Goal: Information Seeking & Learning: Understand process/instructions

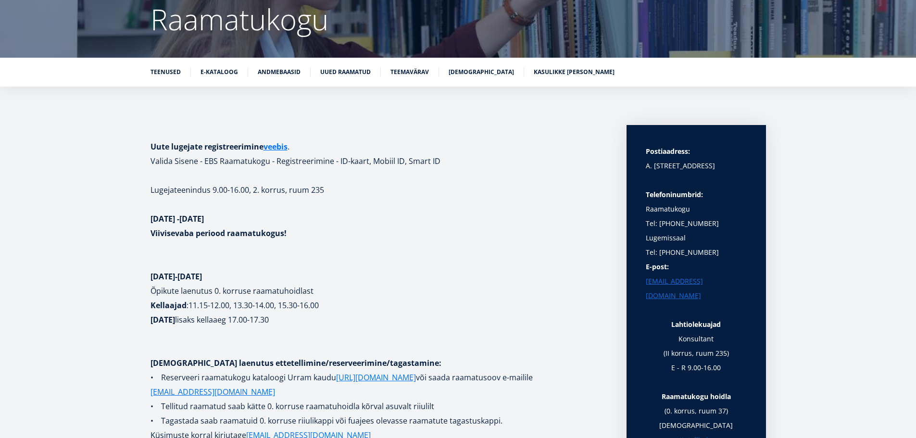
scroll to position [144, 0]
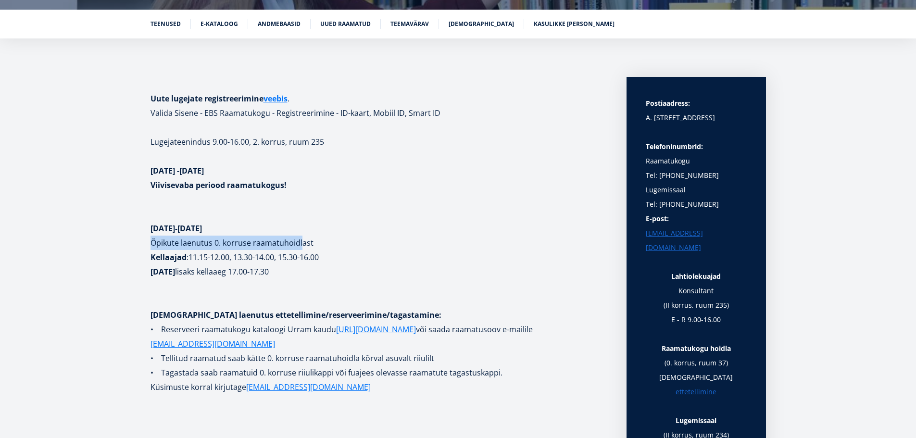
drag, startPoint x: 151, startPoint y: 242, endPoint x: 300, endPoint y: 241, distance: 149.0
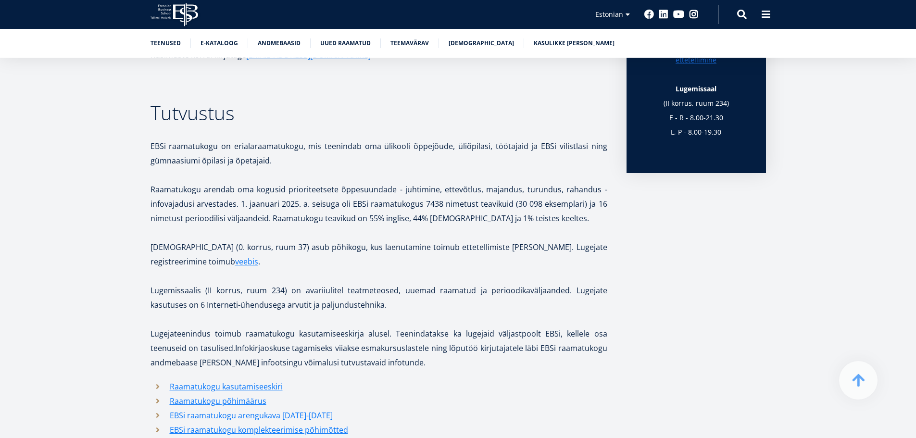
scroll to position [481, 0]
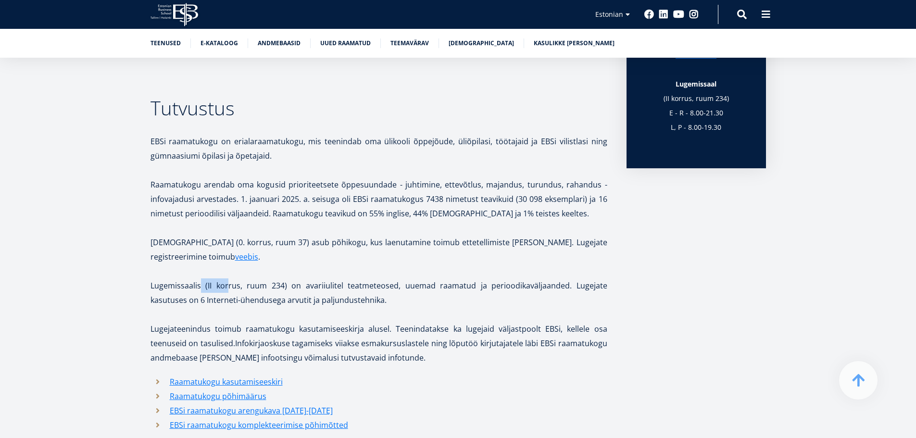
drag, startPoint x: 204, startPoint y: 289, endPoint x: 229, endPoint y: 290, distance: 25.5
click at [229, 290] on p "Lugemissaalis (II korrus, ruum 234) on avariiulitel teatmeteosed, uuemad raamat…" at bounding box center [378, 292] width 457 height 29
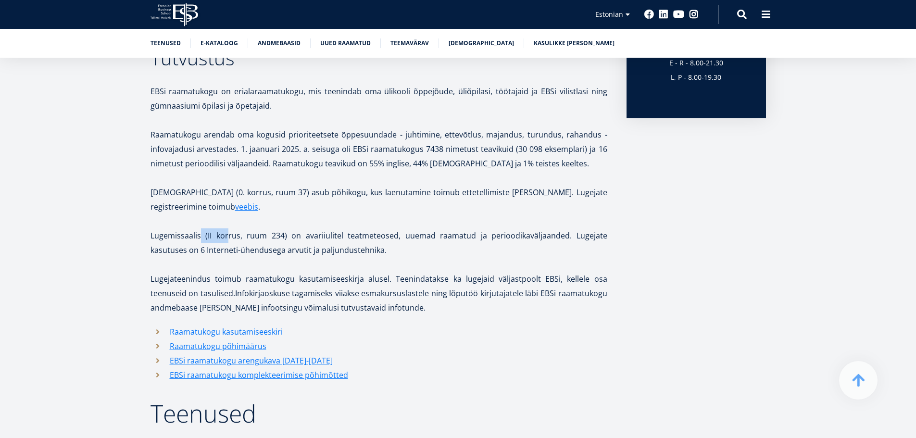
scroll to position [577, 0]
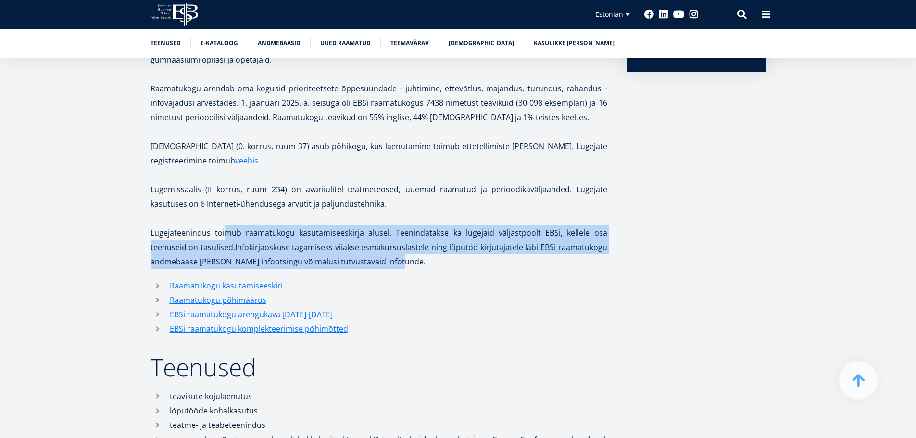
drag, startPoint x: 264, startPoint y: 237, endPoint x: 445, endPoint y: 260, distance: 182.2
click at [445, 260] on p "Lugejateenindus toimub raamatukogu kasutamiseeskirja alusel. Teenindatakse ka l…" at bounding box center [378, 246] width 457 height 43
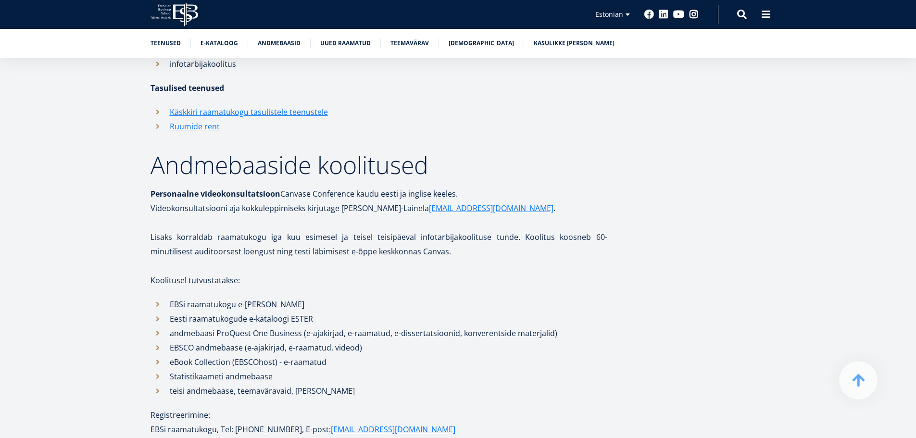
scroll to position [1105, 0]
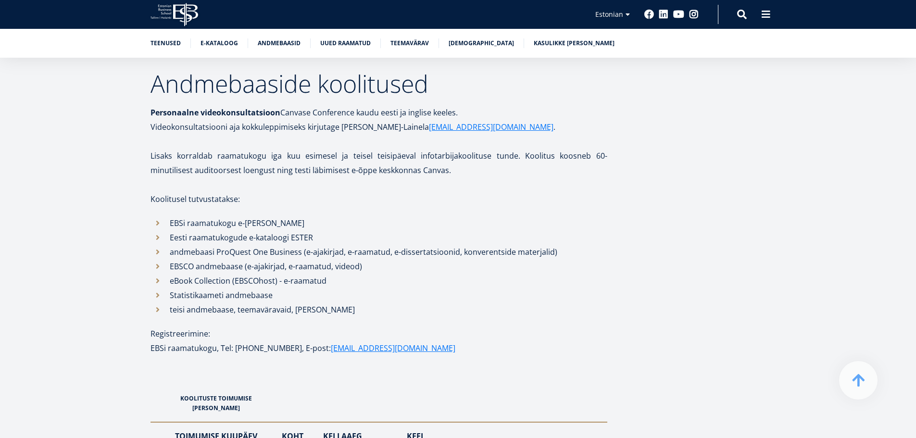
click at [346, 311] on li "teisi andmebaase, teemaväravaid, [PERSON_NAME]" at bounding box center [378, 309] width 457 height 14
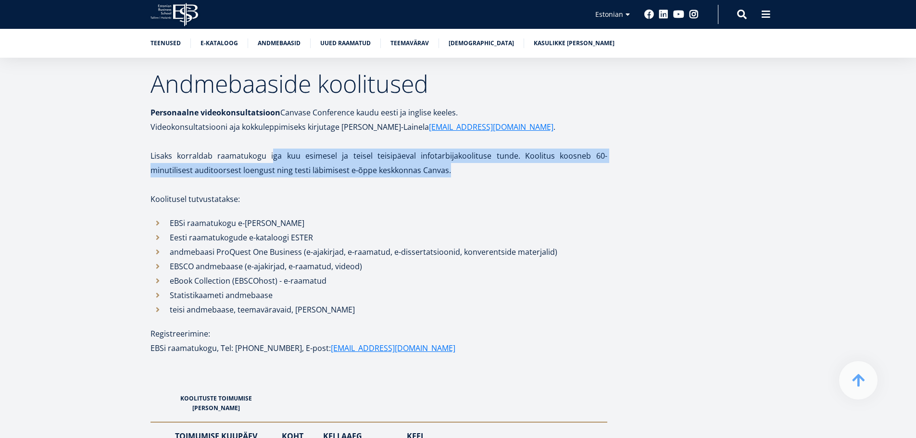
drag, startPoint x: 265, startPoint y: 161, endPoint x: 426, endPoint y: 178, distance: 162.4
click at [430, 178] on p at bounding box center [378, 184] width 457 height 14
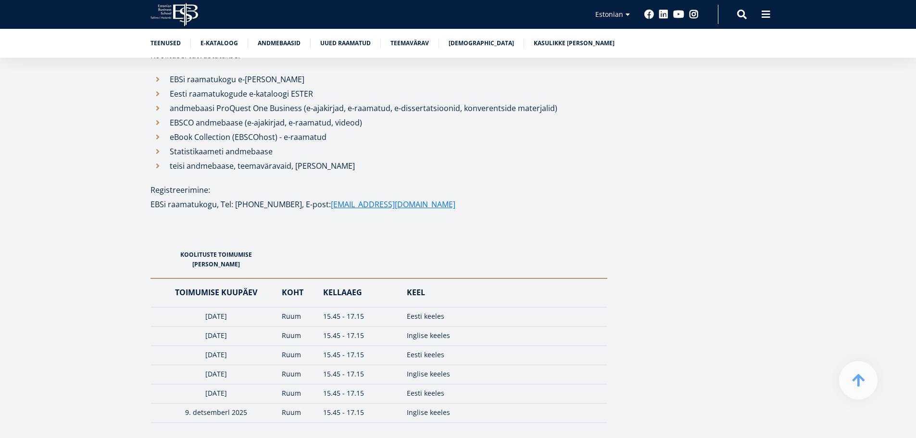
scroll to position [1346, 0]
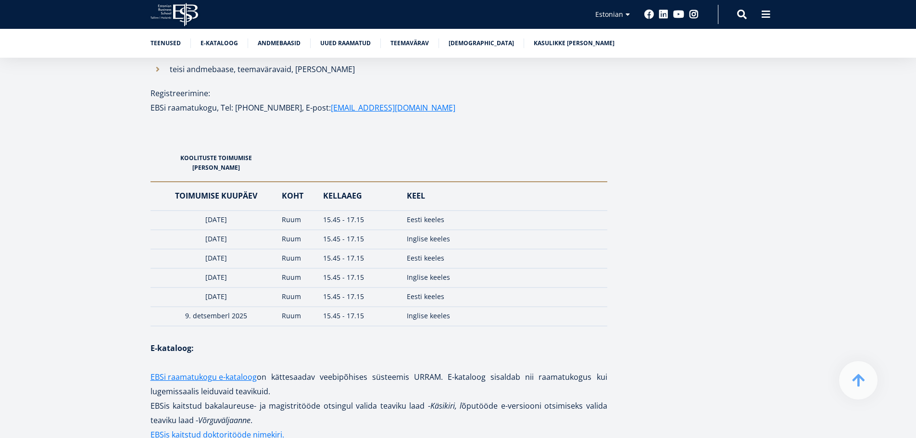
drag, startPoint x: 195, startPoint y: 214, endPoint x: 266, endPoint y: 212, distance: 71.2
click at [265, 212] on td "[DATE]" at bounding box center [213, 220] width 127 height 19
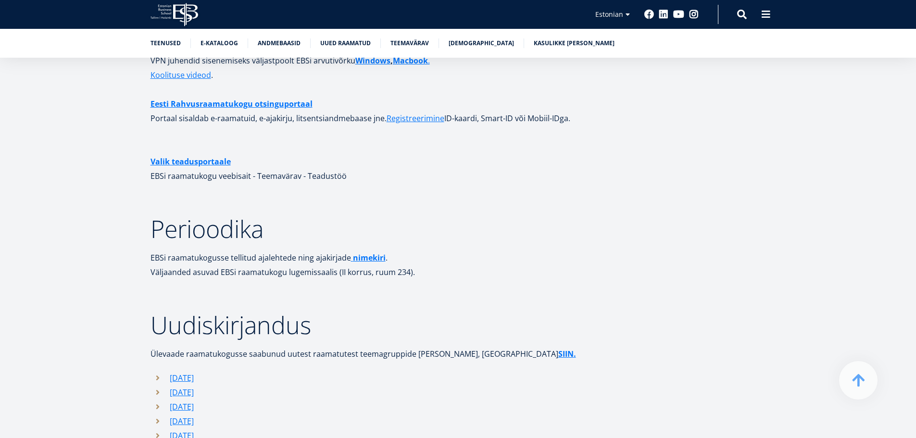
scroll to position [0, 0]
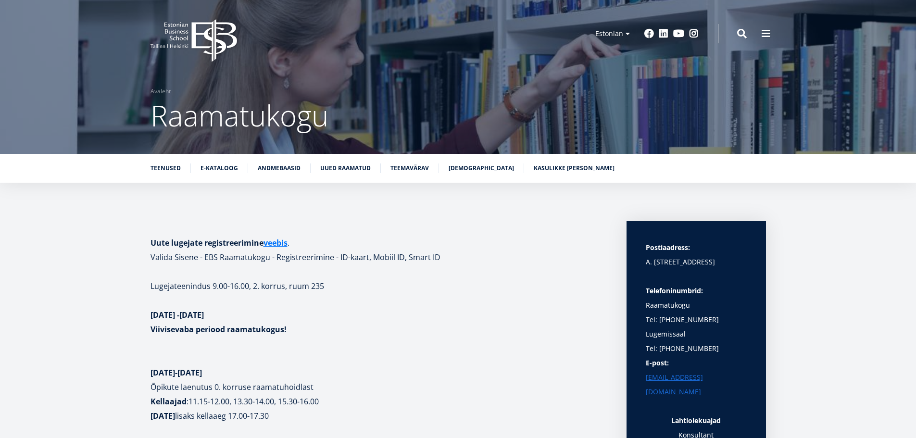
drag, startPoint x: 119, startPoint y: 295, endPoint x: 156, endPoint y: 50, distance: 247.0
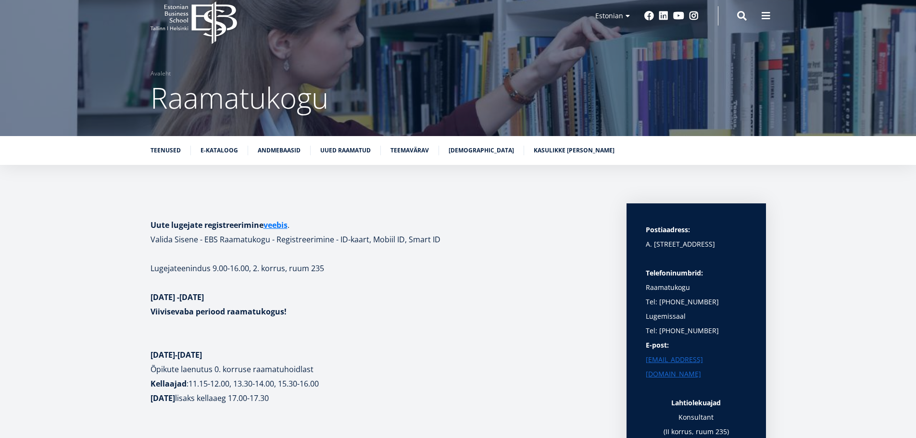
scroll to position [48, 0]
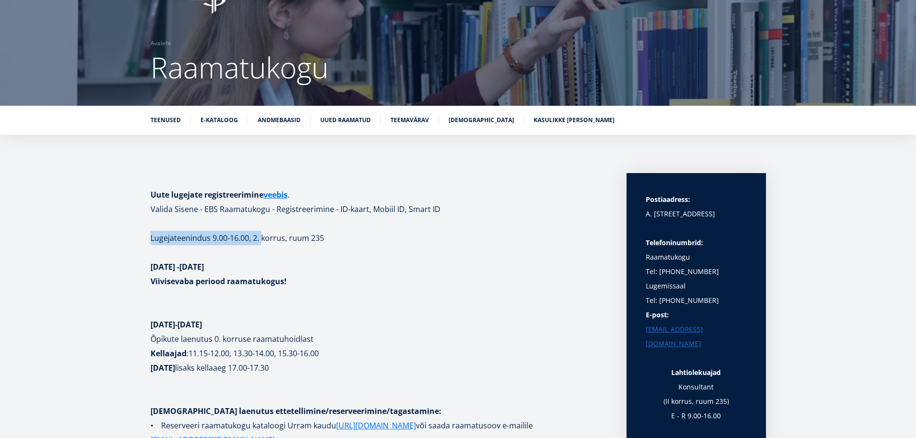
drag, startPoint x: 182, startPoint y: 232, endPoint x: 340, endPoint y: 231, distance: 158.1
drag, startPoint x: 670, startPoint y: 227, endPoint x: 715, endPoint y: 258, distance: 54.7
click at [715, 257] on div "Postiaadress: A. [STREET_ADDRESS] Telefoninumbrid: Raamatukogu Tel: [PHONE_NUMB…" at bounding box center [695, 386] width 101 height 389
click at [720, 262] on p "Telefoninumbrid: Raamatukogu" at bounding box center [695, 250] width 101 height 29
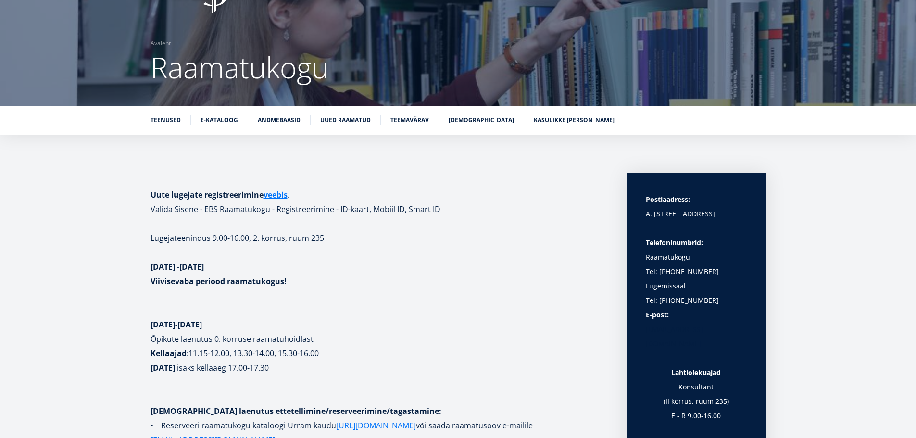
drag, startPoint x: 723, startPoint y: 277, endPoint x: 723, endPoint y: 308, distance: 31.2
click at [723, 308] on div "Postiaadress: A. [STREET_ADDRESS] Telefoninumbrid: Raamatukogu Tel: [PHONE_NUMB…" at bounding box center [695, 386] width 101 height 389
click at [717, 298] on p "Tel: [PHONE_NUMBER]" at bounding box center [695, 300] width 101 height 14
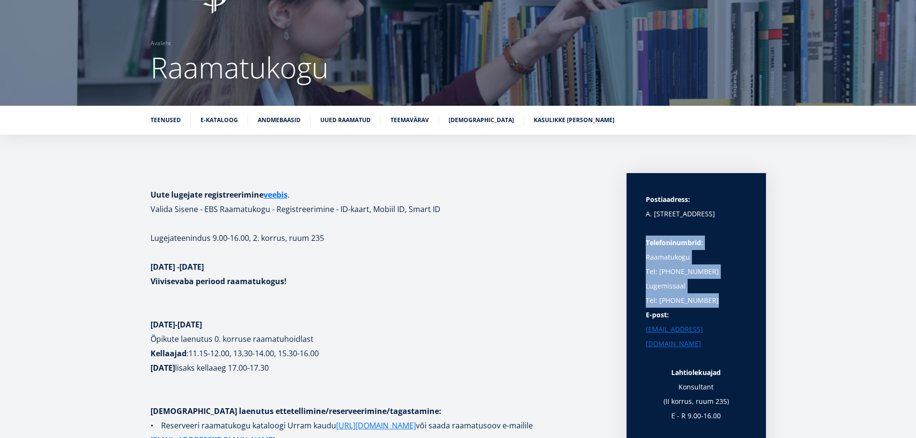
drag, startPoint x: 717, startPoint y: 298, endPoint x: 714, endPoint y: 224, distance: 73.6
click at [714, 225] on div "Postiaadress: A. [STREET_ADDRESS] Telefoninumbrid: Raamatukogu Tel: [PHONE_NUMB…" at bounding box center [695, 386] width 101 height 389
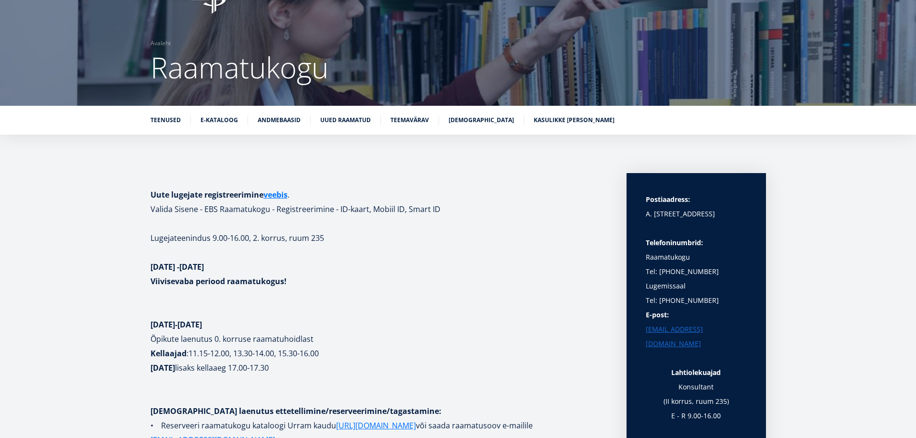
click at [711, 213] on p "A. [STREET_ADDRESS]" at bounding box center [695, 214] width 101 height 14
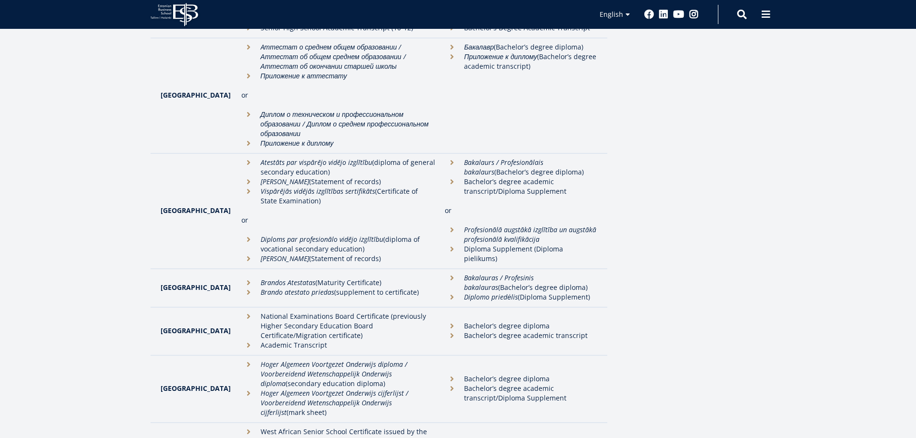
scroll to position [1826, 0]
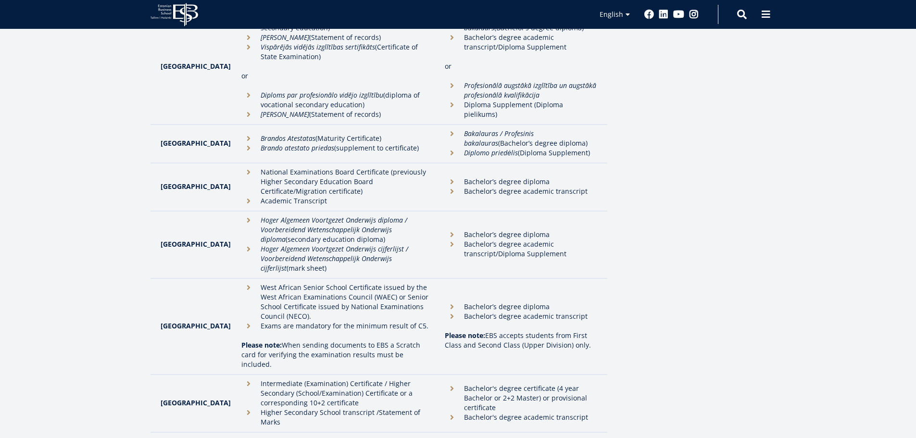
drag, startPoint x: 240, startPoint y: 316, endPoint x: 586, endPoint y: 349, distance: 348.1
click at [586, 374] on tr "Pakistan Intermediate (Examination) Certificate / Higher Secondary (School/Exam…" at bounding box center [378, 403] width 457 height 58
click at [333, 379] on li "Intermediate (Examination) Certificate / Higher Secondary (School/Examination) …" at bounding box center [338, 393] width 194 height 29
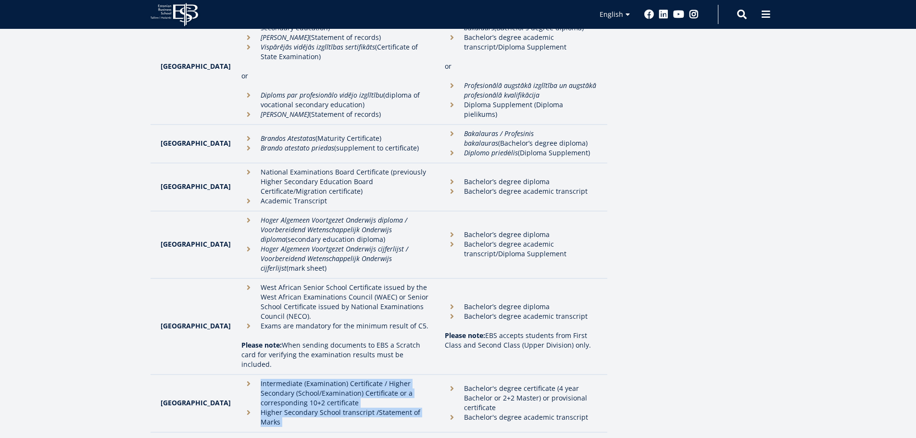
drag, startPoint x: 333, startPoint y: 327, endPoint x: 335, endPoint y: 350, distance: 23.1
click at [335, 374] on td "Intermediate (Examination) Certificate / Higher Secondary (School/Examination) …" at bounding box center [338, 403] width 204 height 58
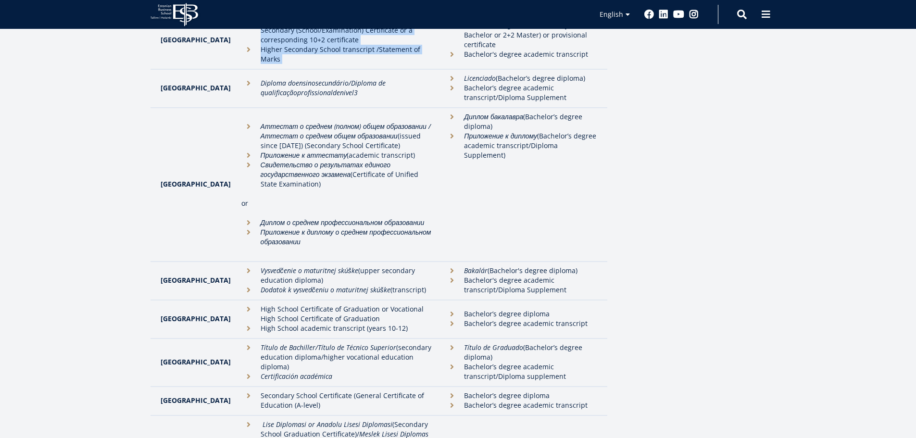
scroll to position [1922, 0]
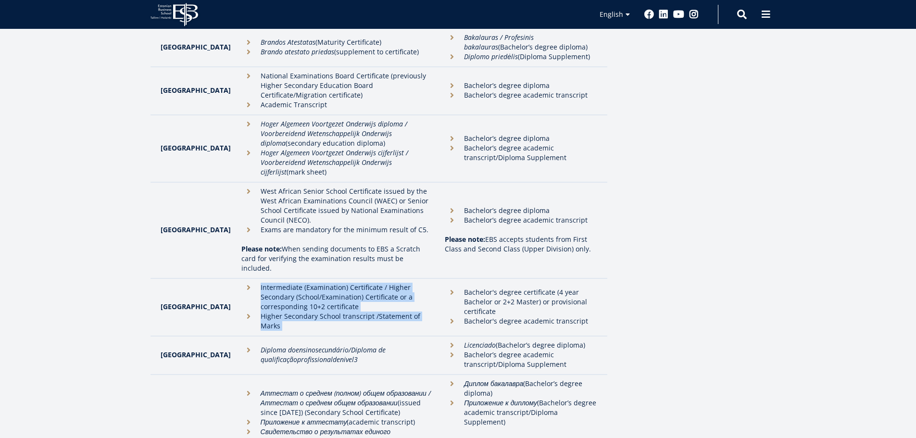
click at [244, 283] on li "Intermediate (Examination) Certificate / Higher Secondary (School/Examination) …" at bounding box center [338, 297] width 194 height 29
drag, startPoint x: 244, startPoint y: 216, endPoint x: 375, endPoint y: 247, distance: 135.2
click at [375, 283] on ul "Intermediate (Examination) Certificate / Higher Secondary (School/Examination) …" at bounding box center [338, 307] width 194 height 48
click at [375, 311] on li "Higher Secondary School transcript /Statement of Marks" at bounding box center [338, 320] width 194 height 19
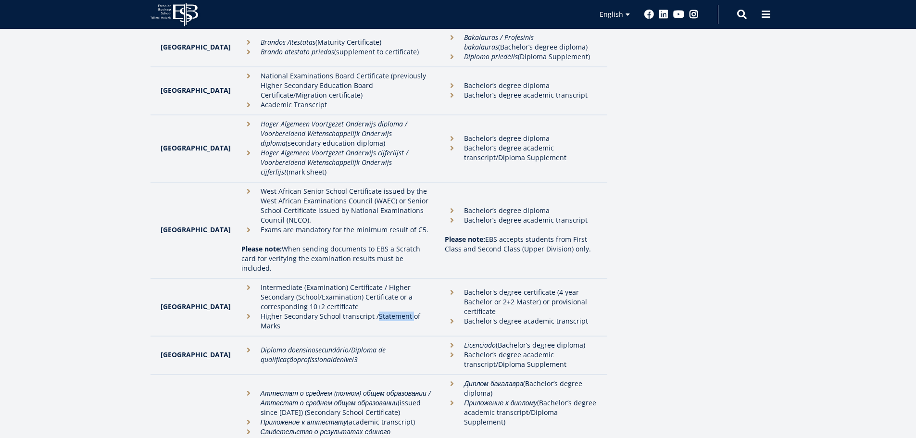
click at [375, 311] on li "Higher Secondary School transcript /Statement of Marks" at bounding box center [338, 320] width 194 height 19
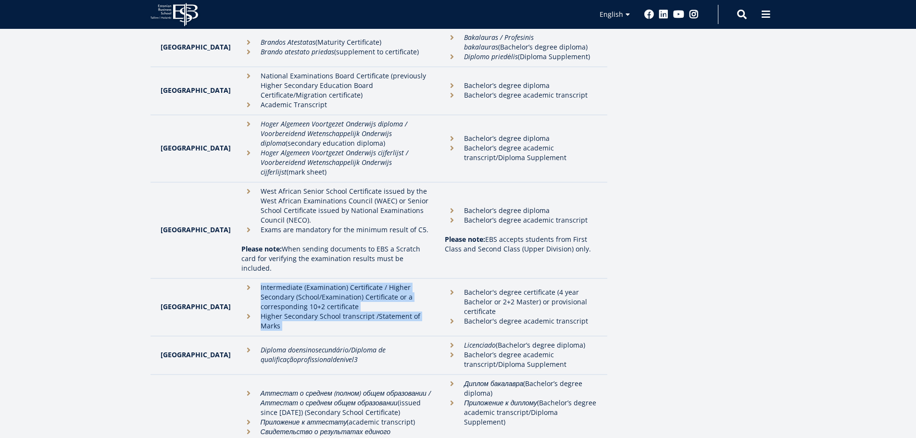
drag, startPoint x: 375, startPoint y: 247, endPoint x: 359, endPoint y: 229, distance: 24.8
click at [359, 283] on ul "Intermediate (Examination) Certificate / Higher Secondary (School/Examination) …" at bounding box center [338, 307] width 194 height 48
click at [359, 283] on li "Intermediate (Examination) Certificate / Higher Secondary (School/Examination) …" at bounding box center [338, 297] width 194 height 29
click at [360, 283] on li "Intermediate (Examination) Certificate / Higher Secondary (School/Examination) …" at bounding box center [338, 297] width 194 height 29
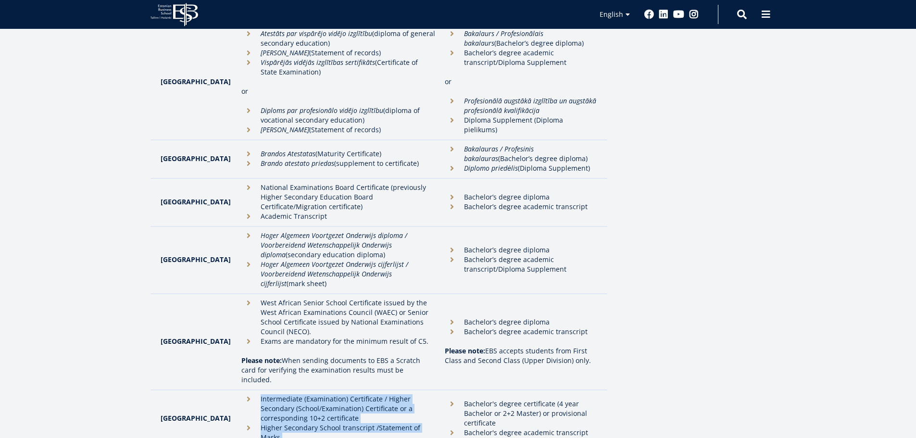
scroll to position [1826, 0]
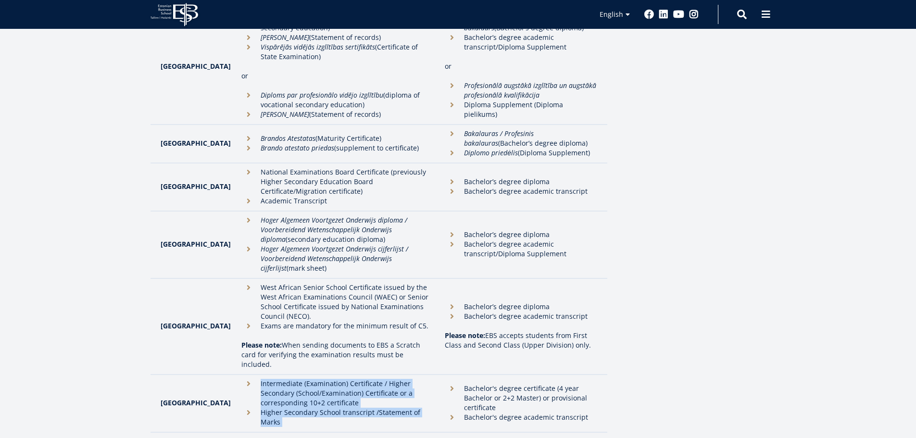
click at [248, 379] on li "Intermediate (Examination) Certificate / Higher Secondary (School/Examination) …" at bounding box center [338, 393] width 194 height 29
drag, startPoint x: 248, startPoint y: 311, endPoint x: 419, endPoint y: 341, distance: 173.2
click at [419, 379] on ul "Intermediate (Examination) Certificate / Higher Secondary (School/Examination) …" at bounding box center [338, 403] width 194 height 48
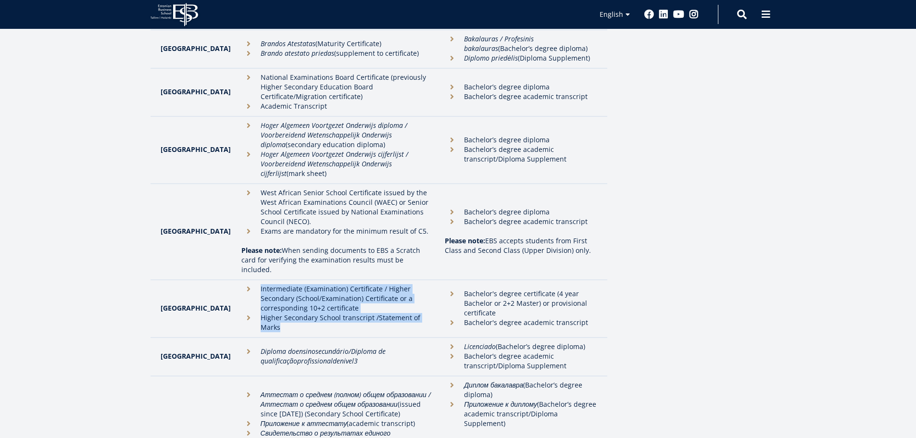
scroll to position [2019, 0]
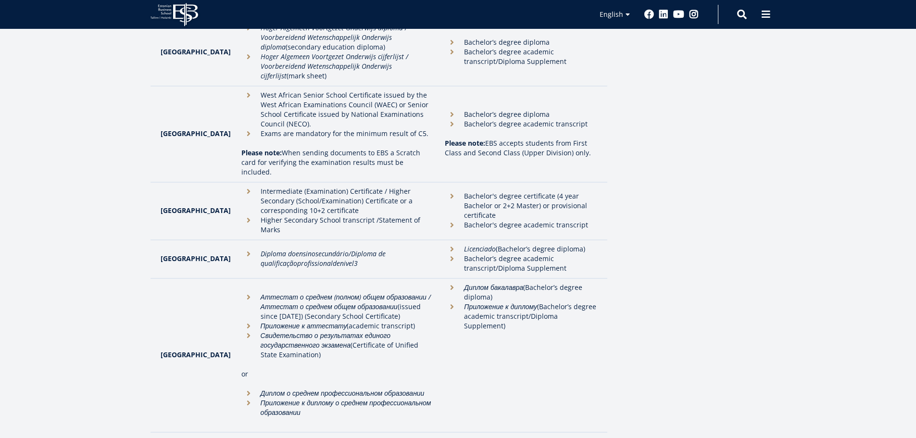
click at [372, 369] on p "or" at bounding box center [338, 374] width 194 height 10
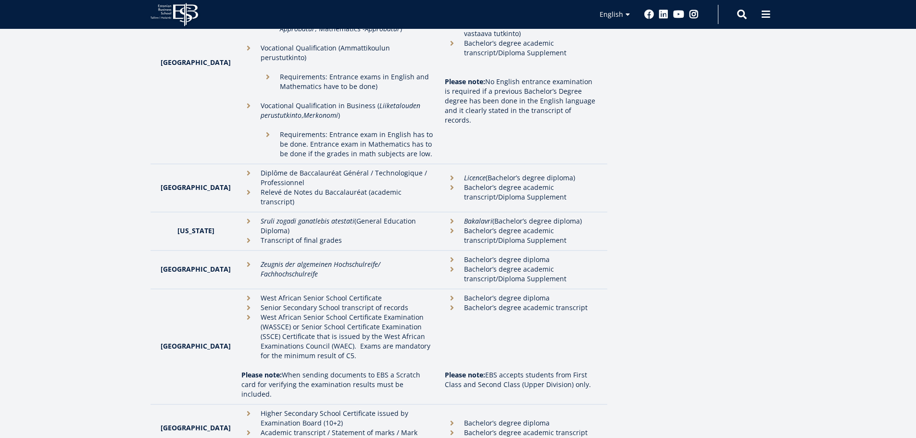
scroll to position [1202, 0]
drag, startPoint x: 386, startPoint y: 331, endPoint x: 344, endPoint y: 324, distance: 43.4
click at [344, 324] on td "West African Senior School Certificate Senior Secondary School transcript of re…" at bounding box center [338, 345] width 204 height 115
drag, startPoint x: 330, startPoint y: 324, endPoint x: 422, endPoint y: 346, distance: 93.8
click at [422, 346] on td "West African Senior School Certificate Senior Secondary School transcript of re…" at bounding box center [338, 345] width 204 height 115
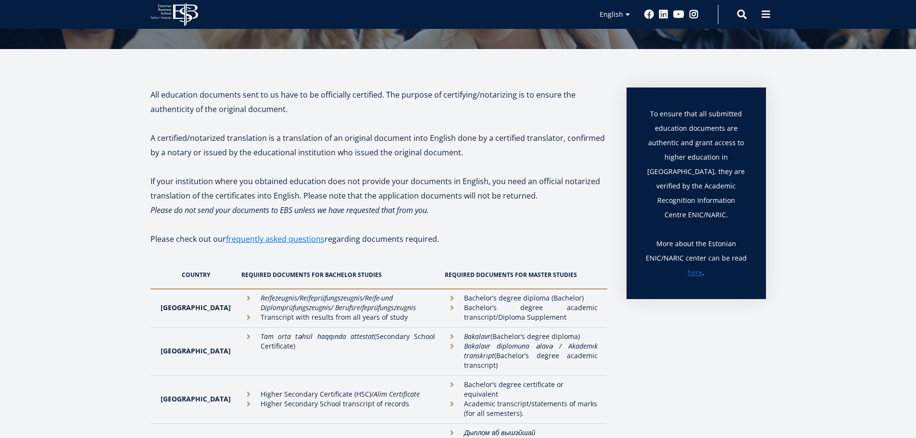
scroll to position [8, 0]
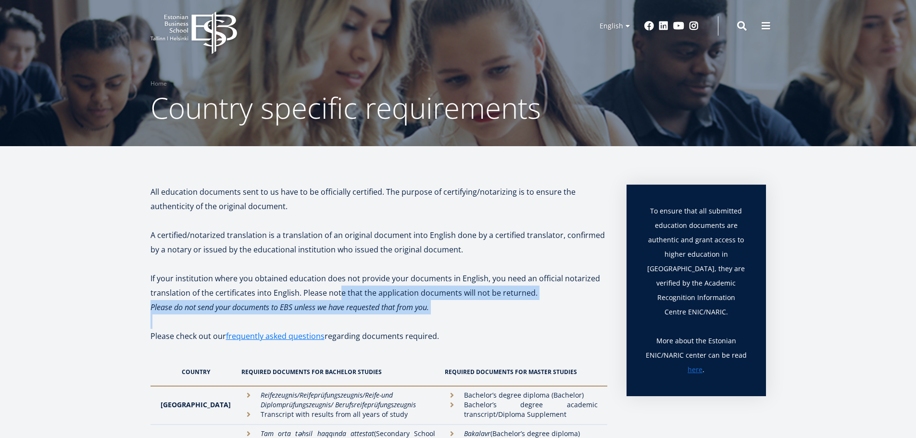
drag, startPoint x: 338, startPoint y: 297, endPoint x: 453, endPoint y: 314, distance: 116.2
click at [453, 314] on p at bounding box center [378, 321] width 457 height 14
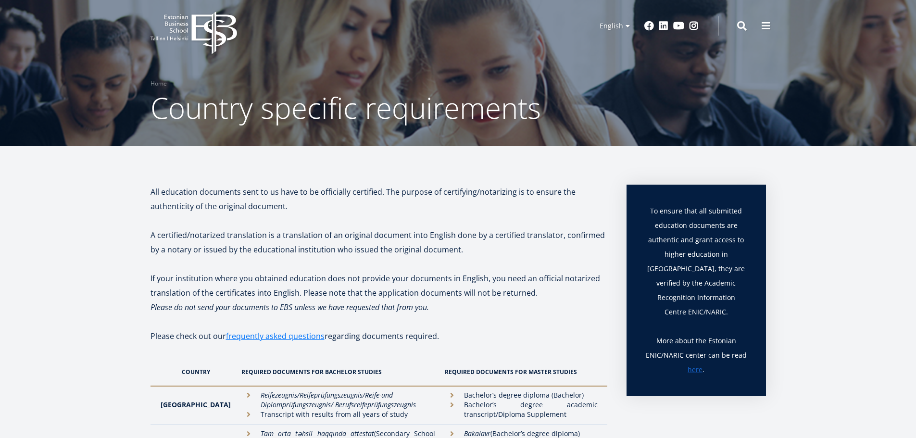
click at [453, 314] on p at bounding box center [378, 321] width 457 height 14
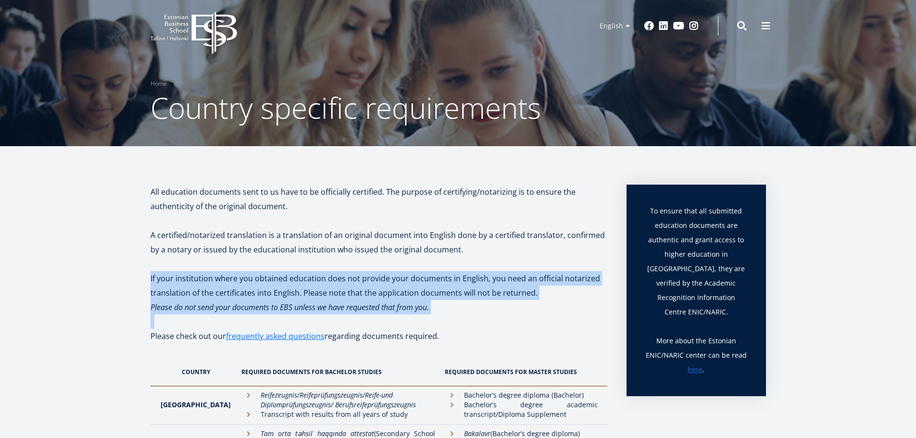
drag, startPoint x: 453, startPoint y: 314, endPoint x: 429, endPoint y: 281, distance: 41.3
click at [428, 280] on p "If your institution where you obtained education does not provide your document…" at bounding box center [378, 285] width 457 height 29
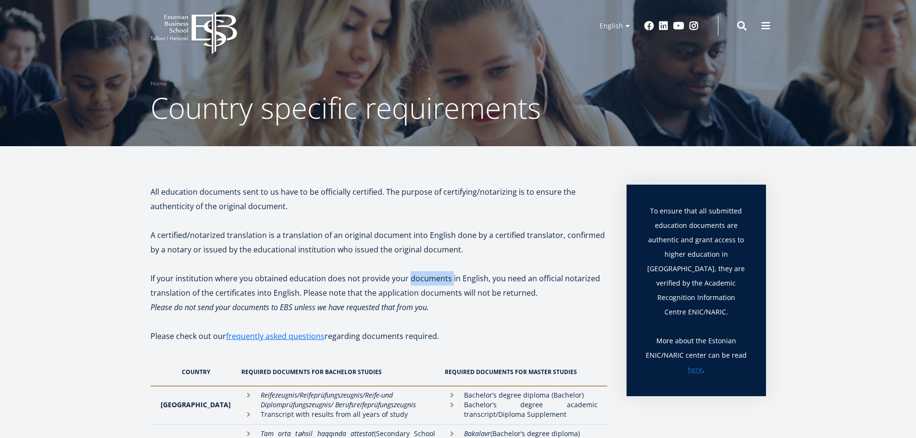
click at [428, 280] on p "If your institution where you obtained education does not provide your document…" at bounding box center [378, 285] width 457 height 29
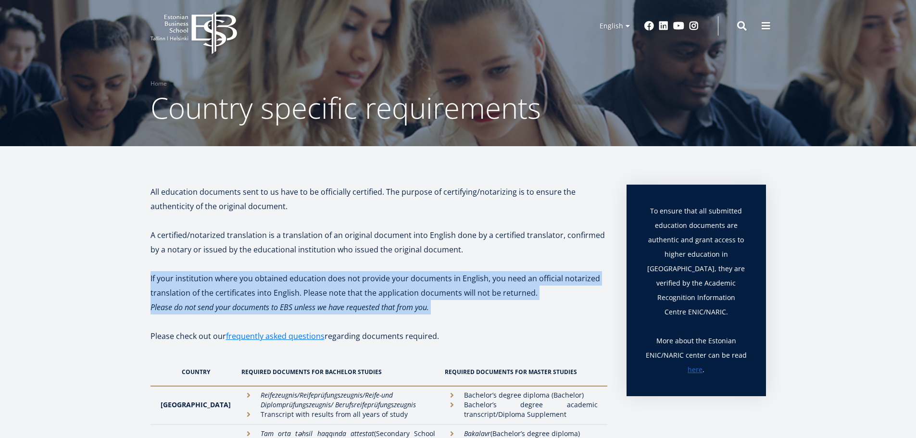
drag, startPoint x: 428, startPoint y: 280, endPoint x: 429, endPoint y: 308, distance: 27.4
click at [429, 308] on em "Please do not send your documents to EBS unless we have requested that from you." at bounding box center [289, 307] width 278 height 11
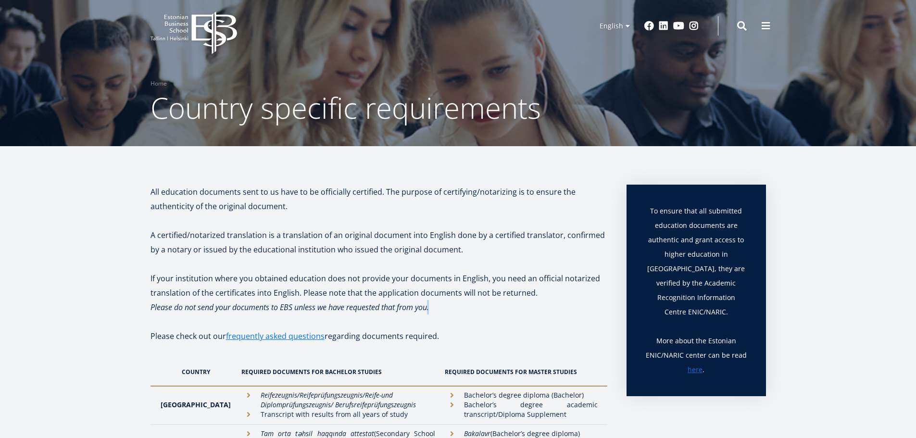
click at [429, 308] on em "Please do not send your documents to EBS unless we have requested that from you." at bounding box center [289, 307] width 278 height 11
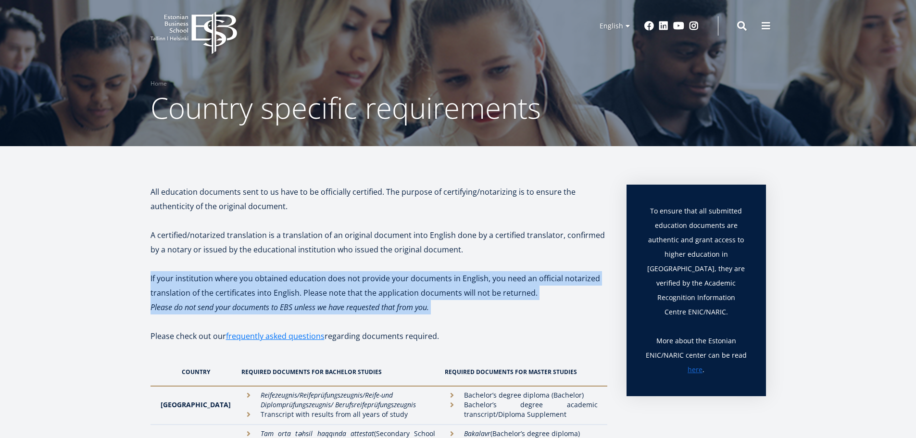
drag, startPoint x: 429, startPoint y: 308, endPoint x: 424, endPoint y: 285, distance: 23.7
click at [424, 285] on p "If your institution where you obtained education does not provide your document…" at bounding box center [378, 285] width 457 height 29
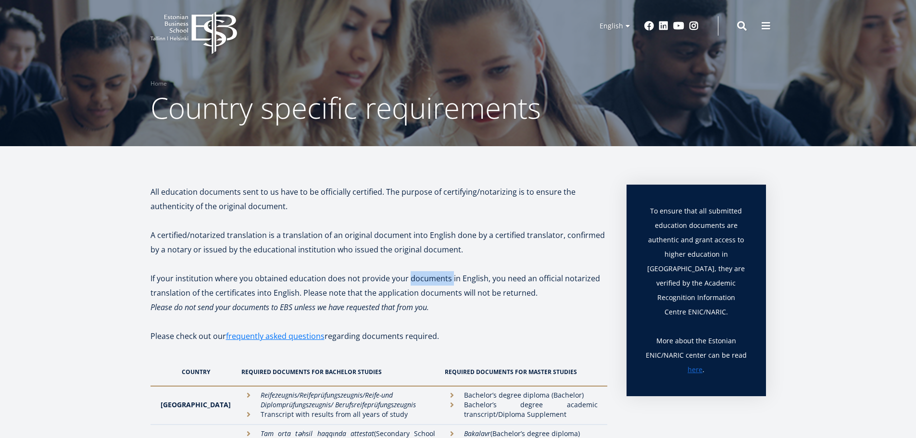
click at [424, 285] on p "If your institution where you obtained education does not provide your document…" at bounding box center [378, 285] width 457 height 29
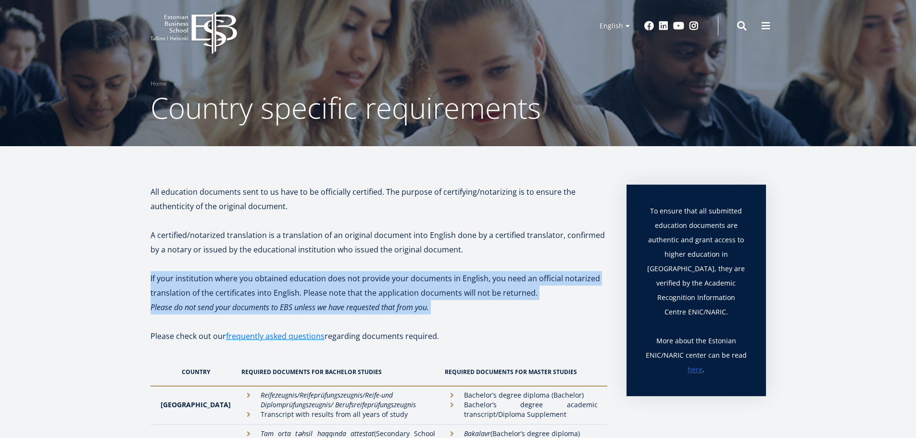
drag, startPoint x: 424, startPoint y: 285, endPoint x: 424, endPoint y: 309, distance: 24.0
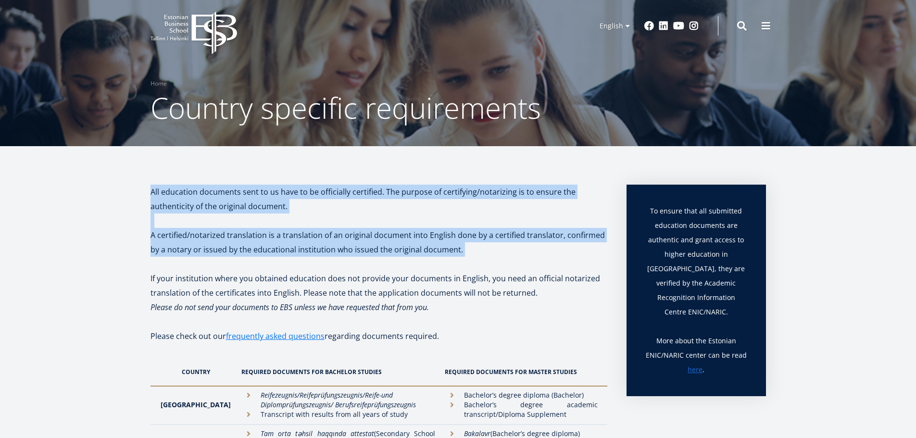
drag, startPoint x: 200, startPoint y: 178, endPoint x: 226, endPoint y: 231, distance: 59.1
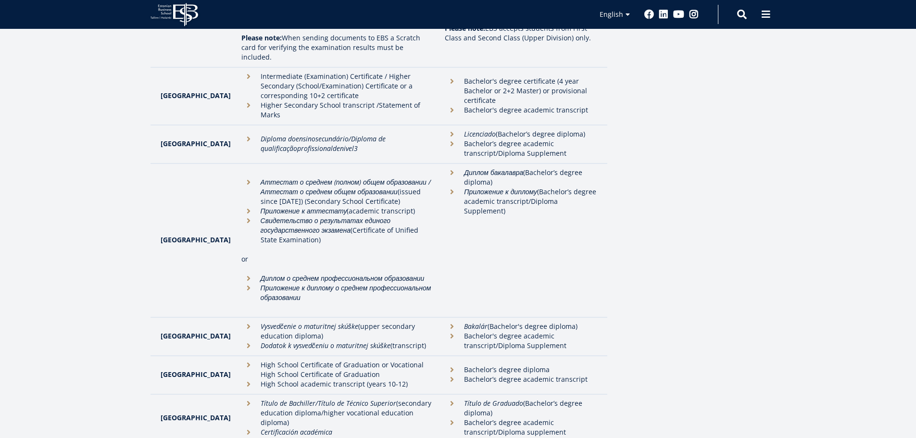
drag, startPoint x: 179, startPoint y: 122, endPoint x: 199, endPoint y: 292, distance: 171.3
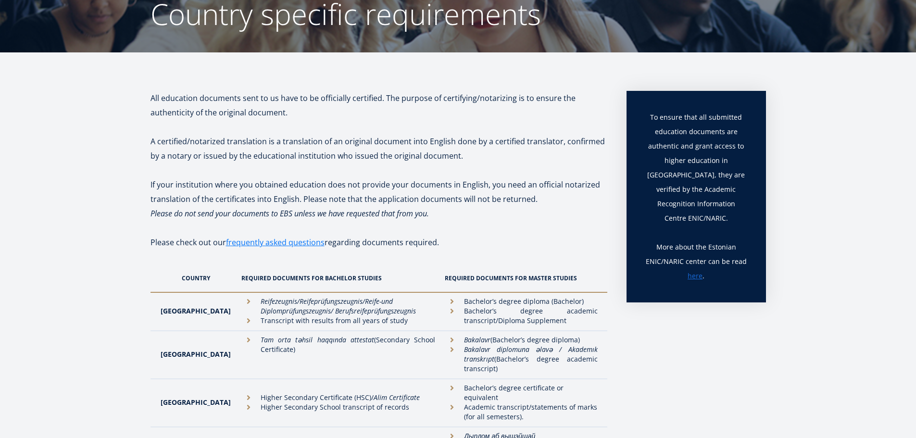
scroll to position [105, 0]
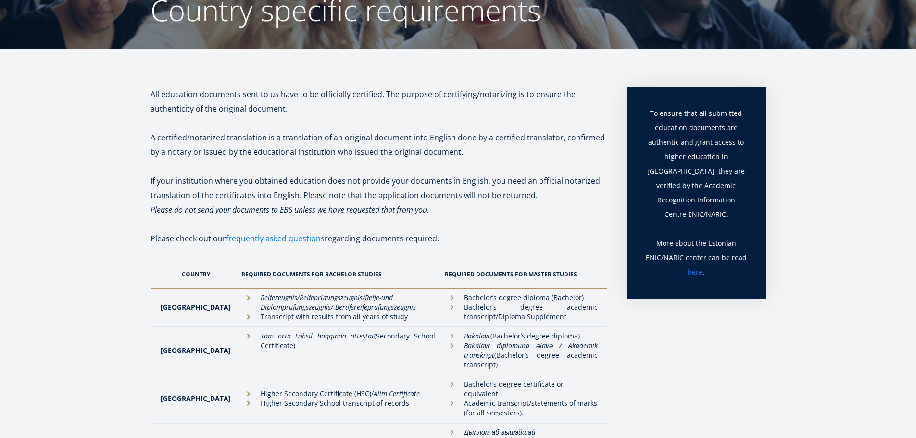
click at [669, 195] on p "To ensure that all submitted education documents are authentic and grant access…" at bounding box center [695, 171] width 101 height 130
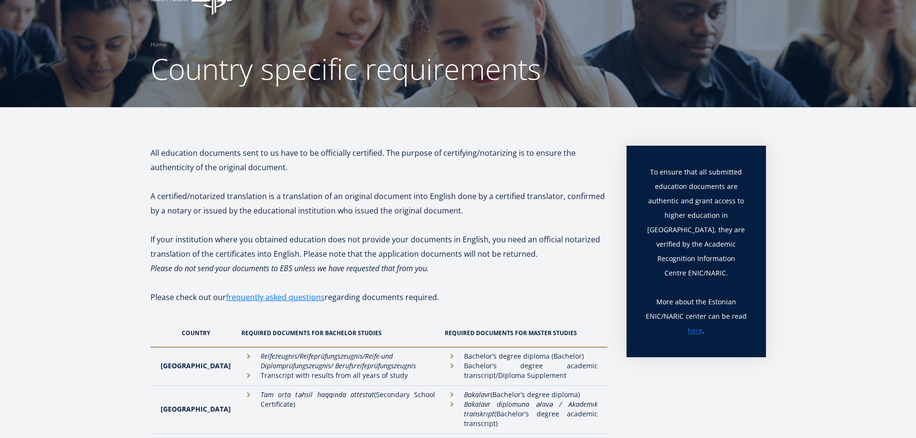
scroll to position [0, 0]
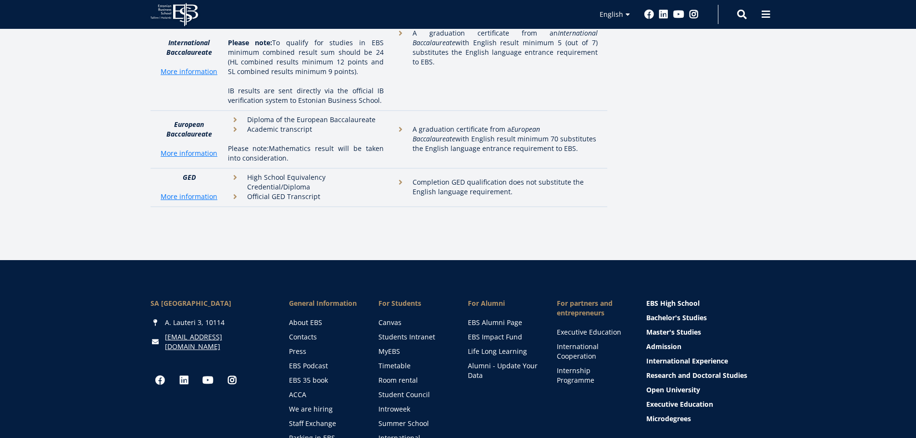
drag, startPoint x: 160, startPoint y: 151, endPoint x: 246, endPoint y: 280, distance: 154.2
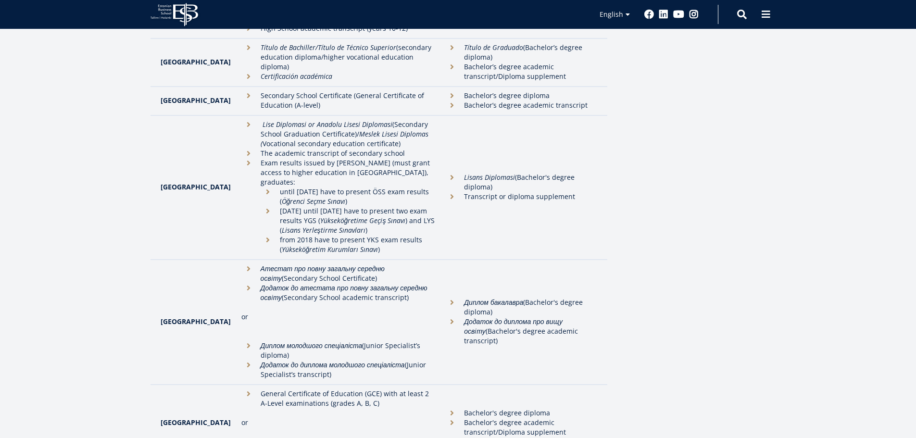
scroll to position [3162, 0]
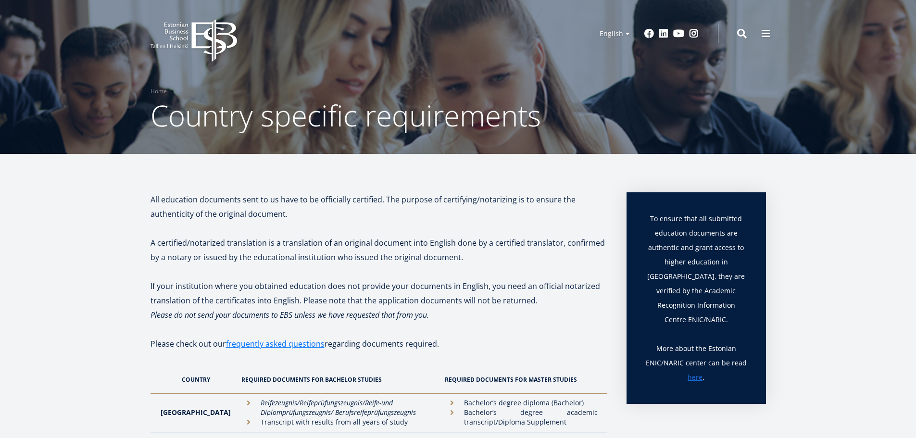
scroll to position [129, 0]
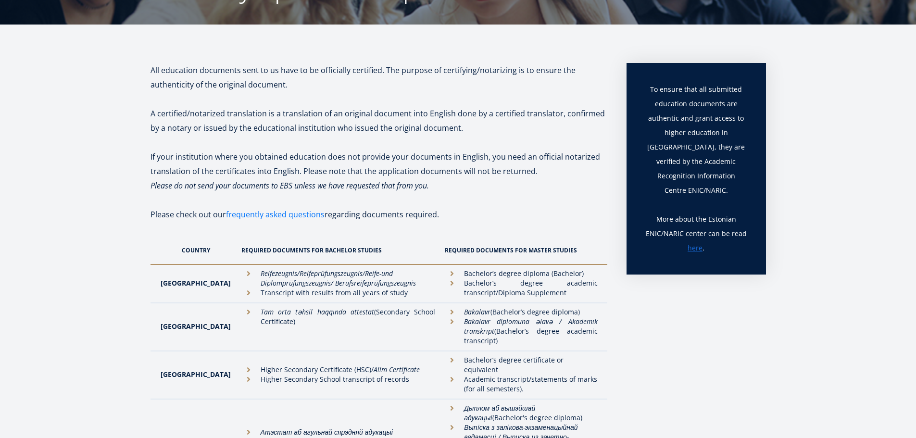
click at [281, 216] on link "frequently asked questions" at bounding box center [275, 214] width 99 height 14
